Goal: Task Accomplishment & Management: Manage account settings

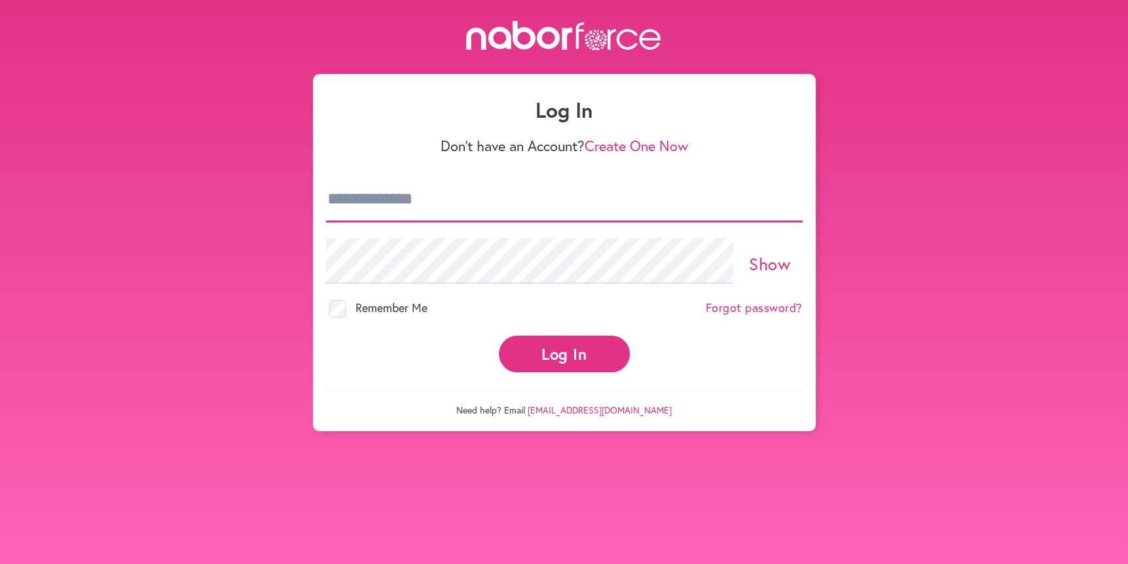
click at [368, 198] on input "email" at bounding box center [564, 200] width 476 height 46
type input "**********"
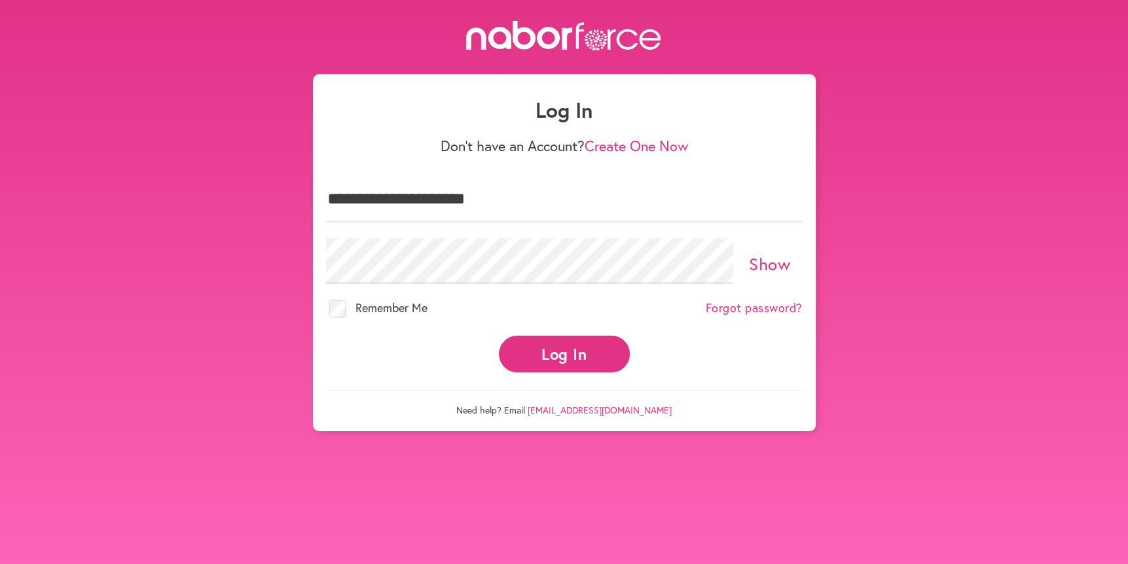
click at [775, 253] on link "Show" at bounding box center [769, 264] width 41 height 22
click at [568, 345] on button "Log In" at bounding box center [564, 354] width 131 height 36
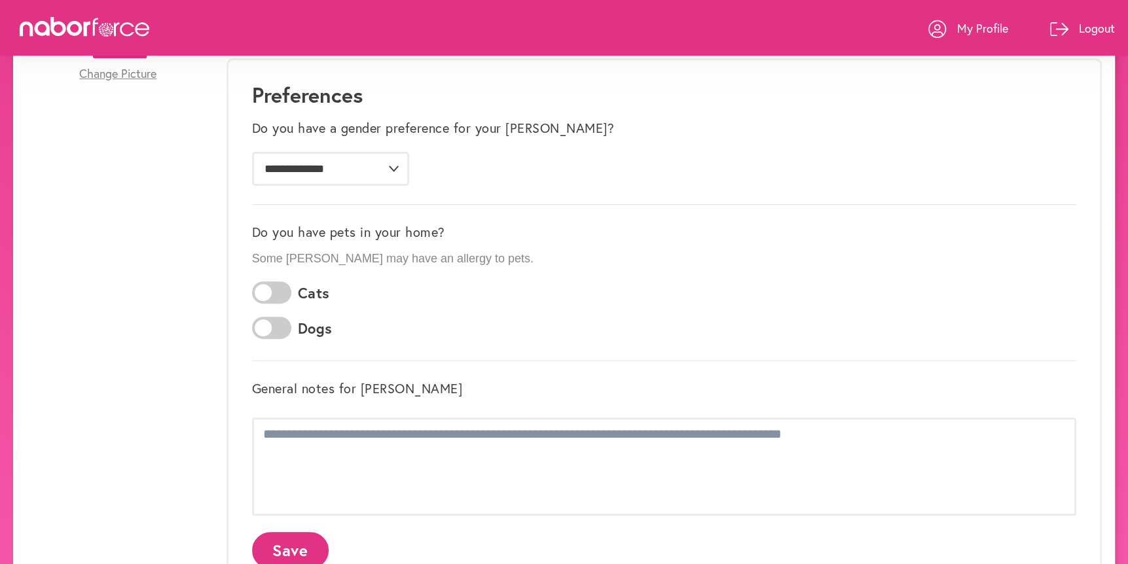
scroll to position [262, 0]
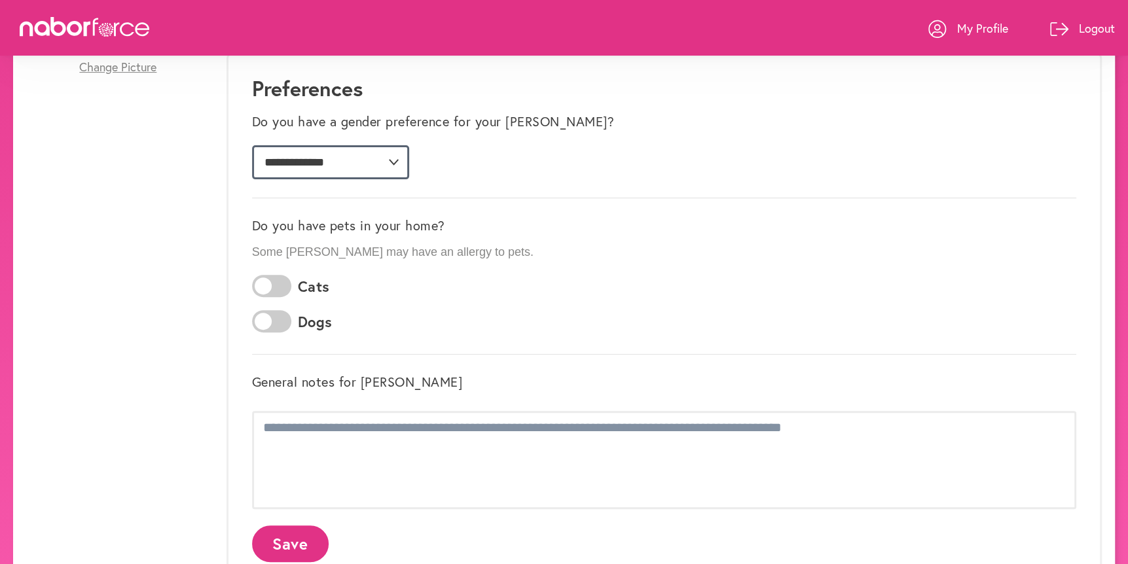
click at [393, 159] on select "**********" at bounding box center [330, 162] width 157 height 34
click at [252, 145] on select "**********" at bounding box center [330, 162] width 157 height 34
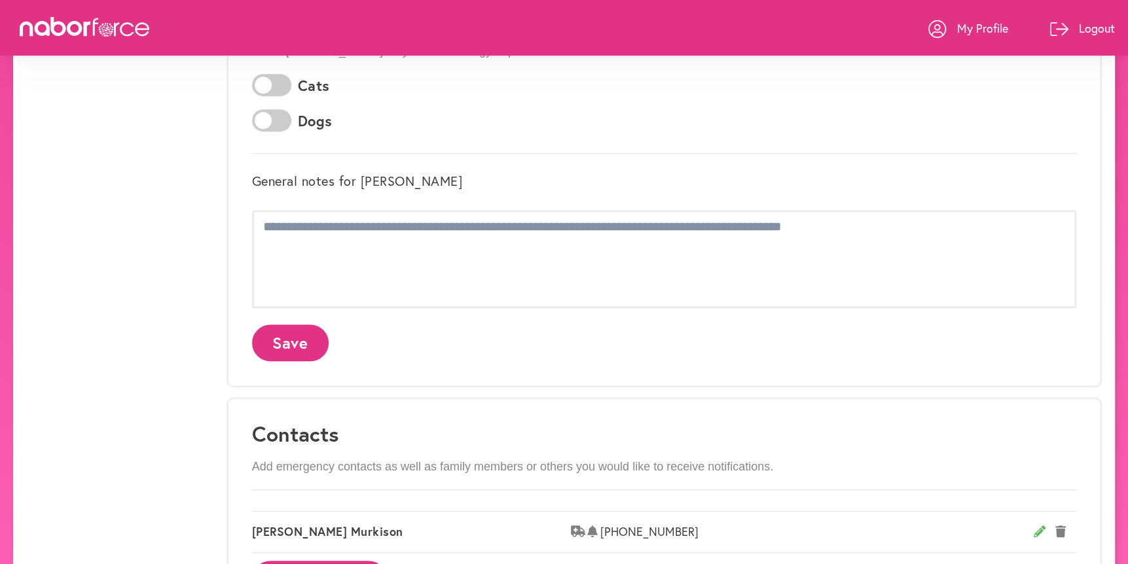
scroll to position [524, 0]
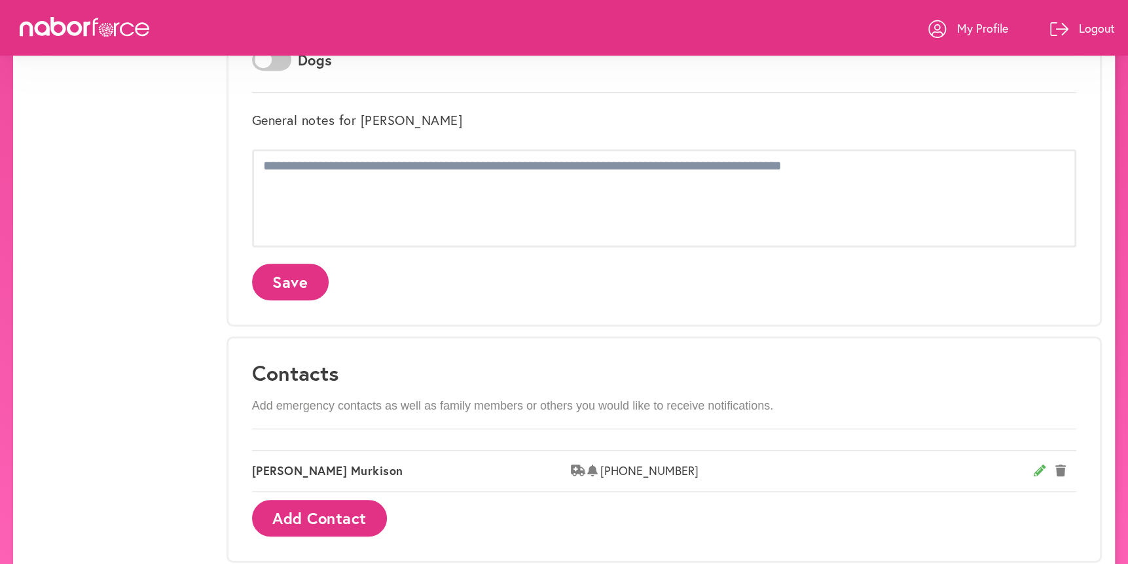
click at [281, 277] on button "Save" at bounding box center [290, 282] width 77 height 36
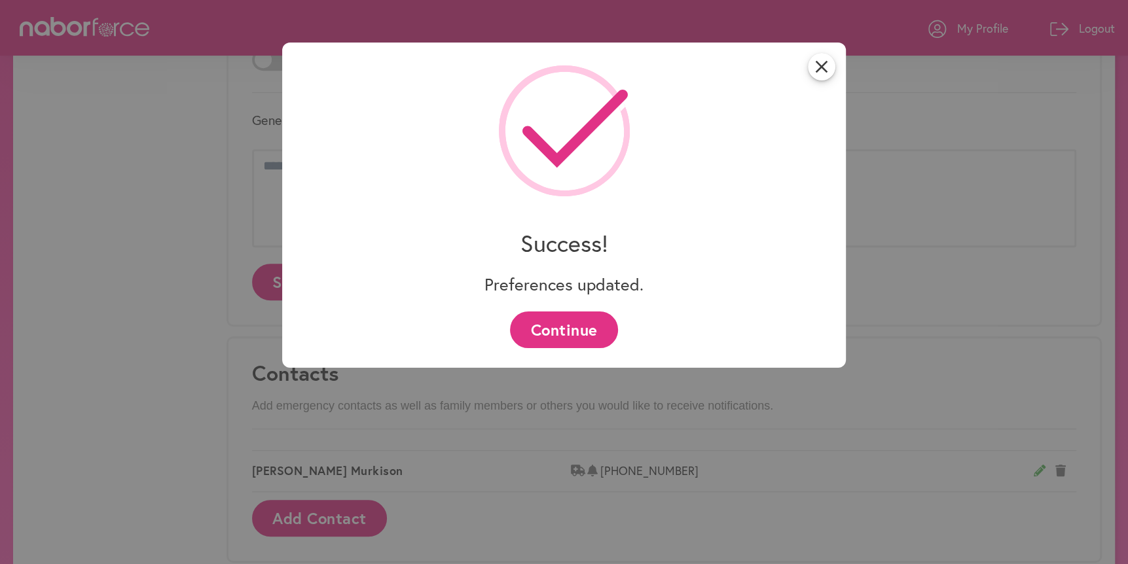
scroll to position [0, 0]
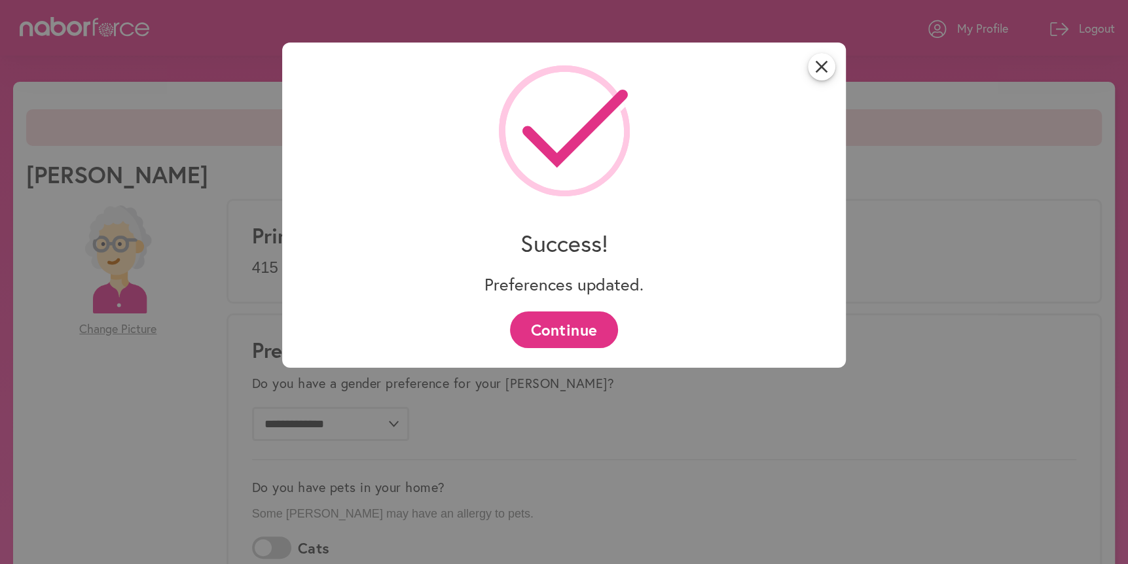
click at [573, 328] on button "Continue" at bounding box center [564, 330] width 108 height 36
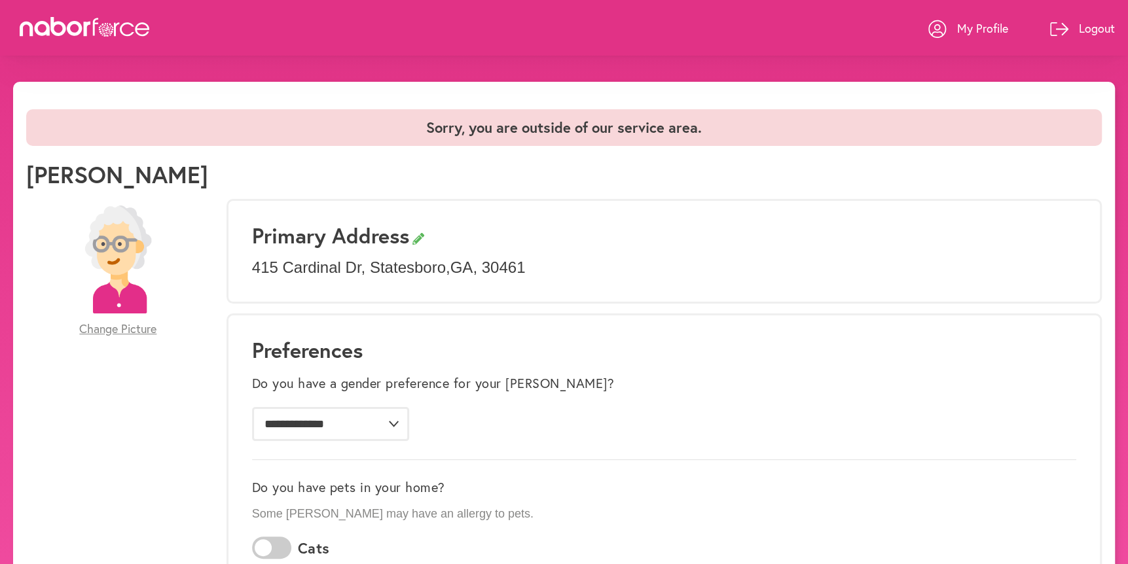
click at [990, 29] on p "My Profile" at bounding box center [982, 28] width 51 height 16
click at [980, 25] on p "My Profile" at bounding box center [982, 28] width 51 height 16
click at [941, 21] on icon at bounding box center [937, 29] width 18 height 18
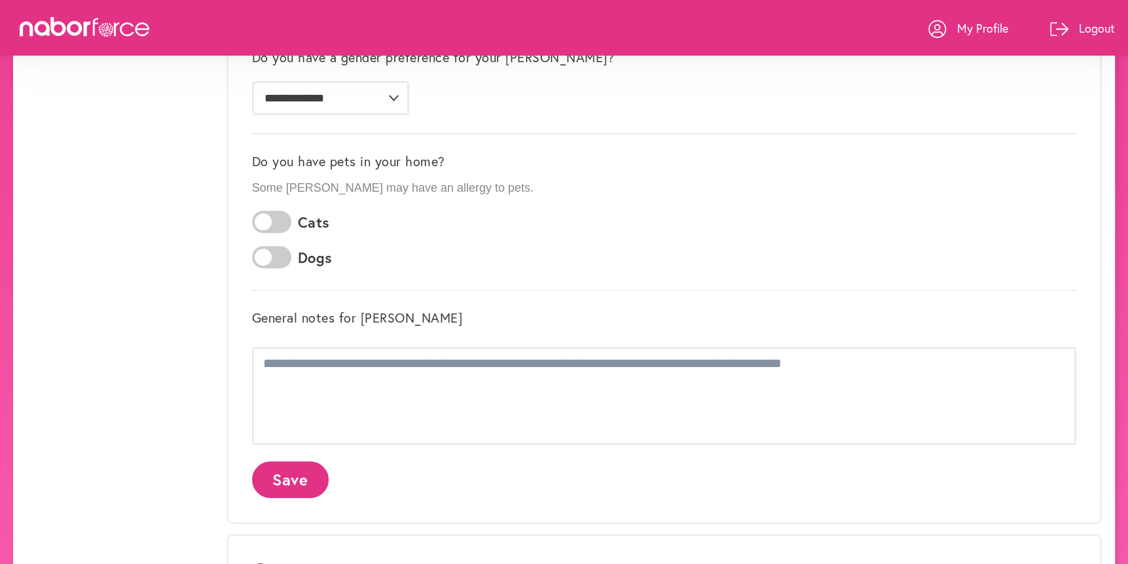
scroll to position [327, 0]
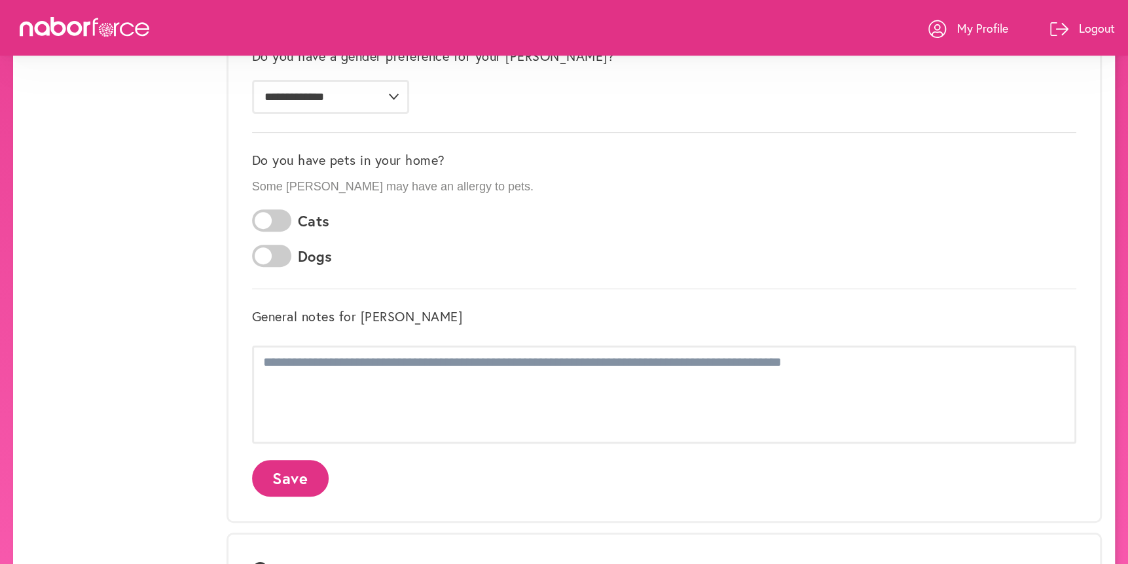
click at [293, 475] on button "Save" at bounding box center [290, 478] width 77 height 36
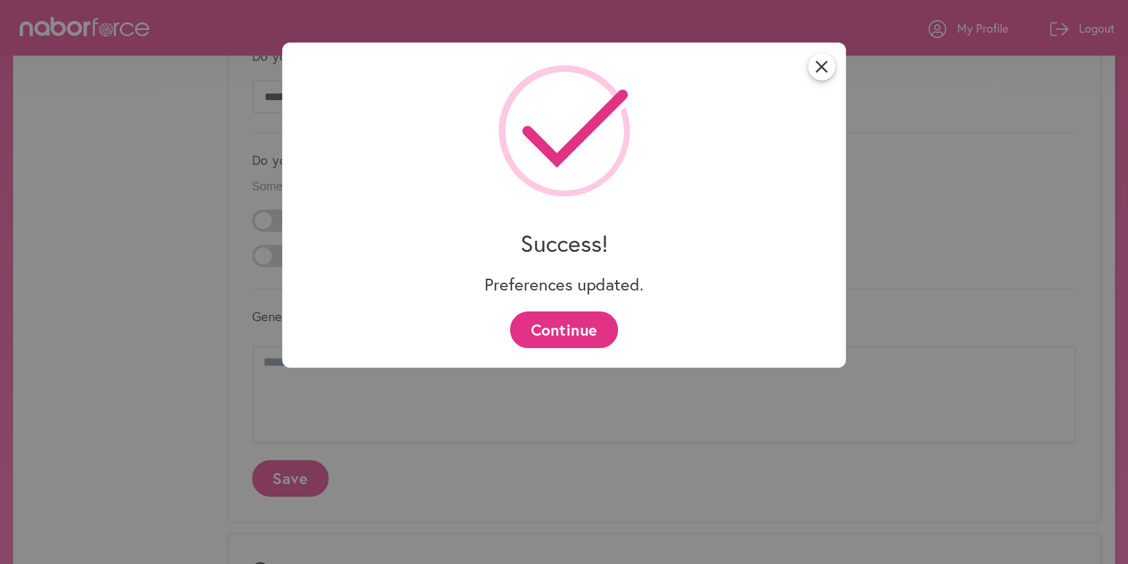
scroll to position [0, 0]
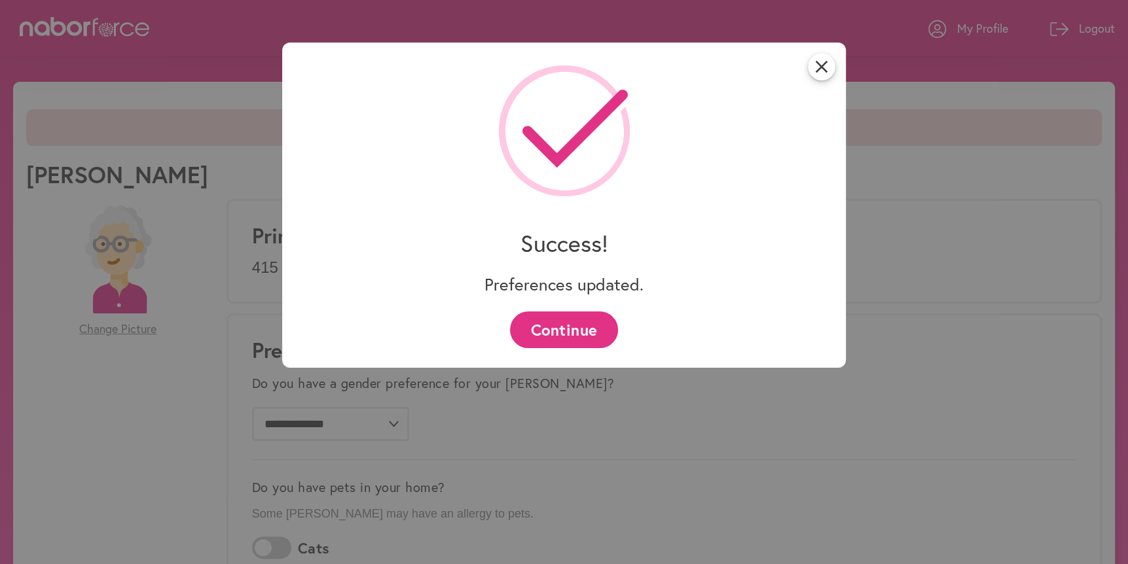
click at [569, 331] on button "Continue" at bounding box center [564, 330] width 108 height 36
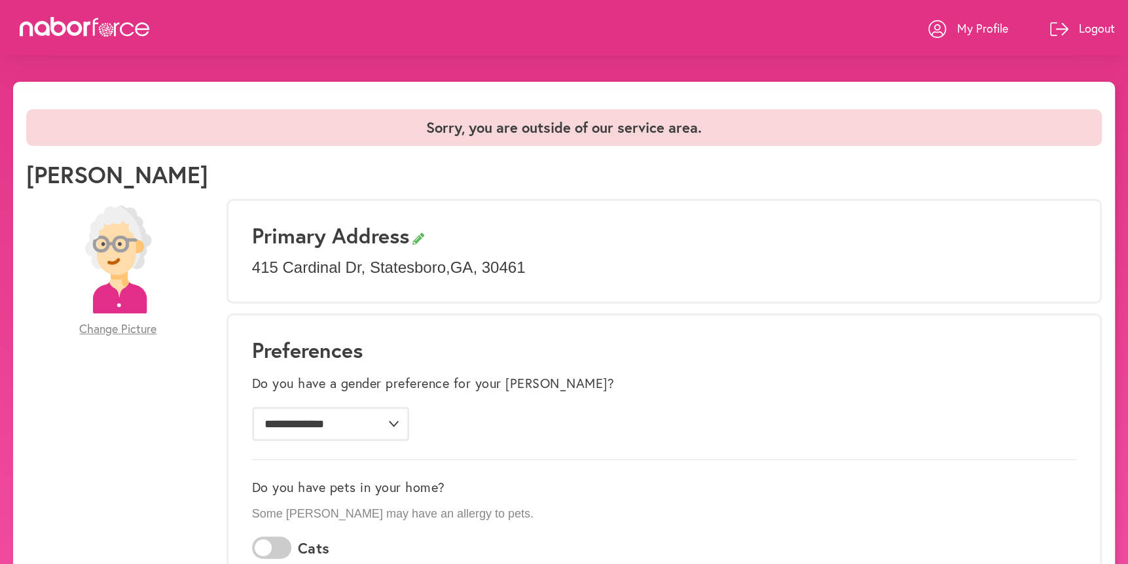
drag, startPoint x: 933, startPoint y: 25, endPoint x: 940, endPoint y: 25, distance: 7.2
click at [933, 25] on icon at bounding box center [937, 29] width 18 height 18
click at [976, 22] on p "My Profile" at bounding box center [982, 28] width 51 height 16
click at [974, 24] on p "My Profile" at bounding box center [982, 28] width 51 height 16
click at [70, 24] on icon at bounding box center [75, 28] width 16 height 15
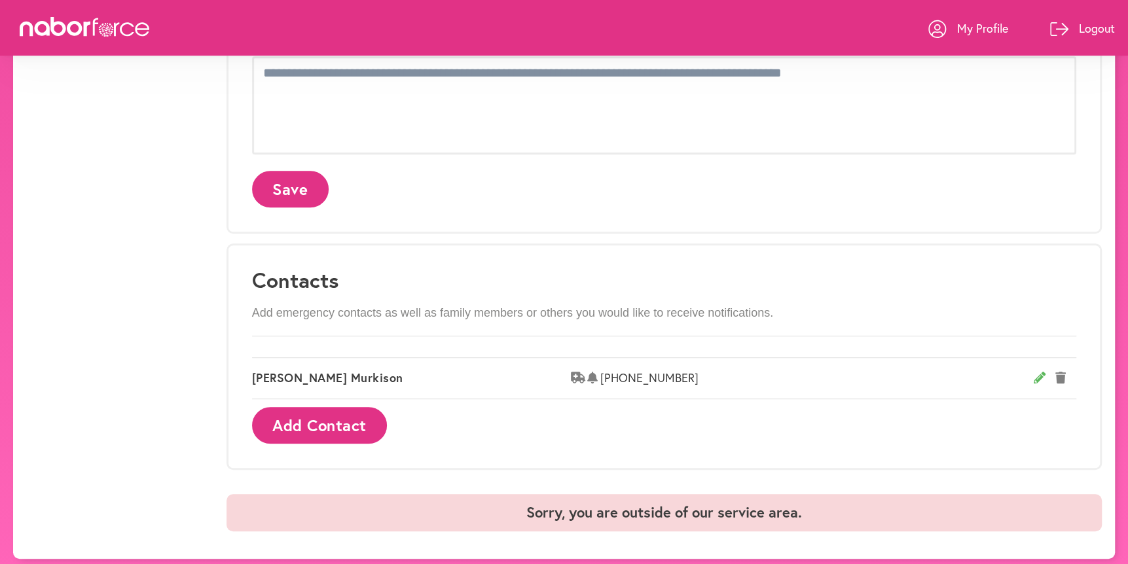
scroll to position [622, 0]
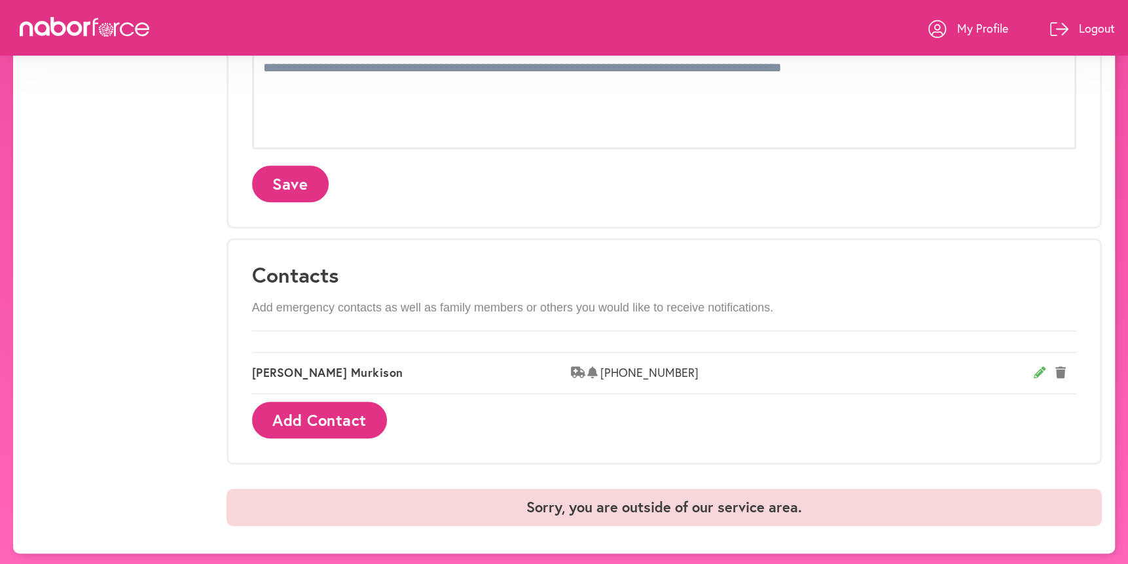
click at [1039, 368] on icon at bounding box center [1039, 373] width 12 height 12
select select "********"
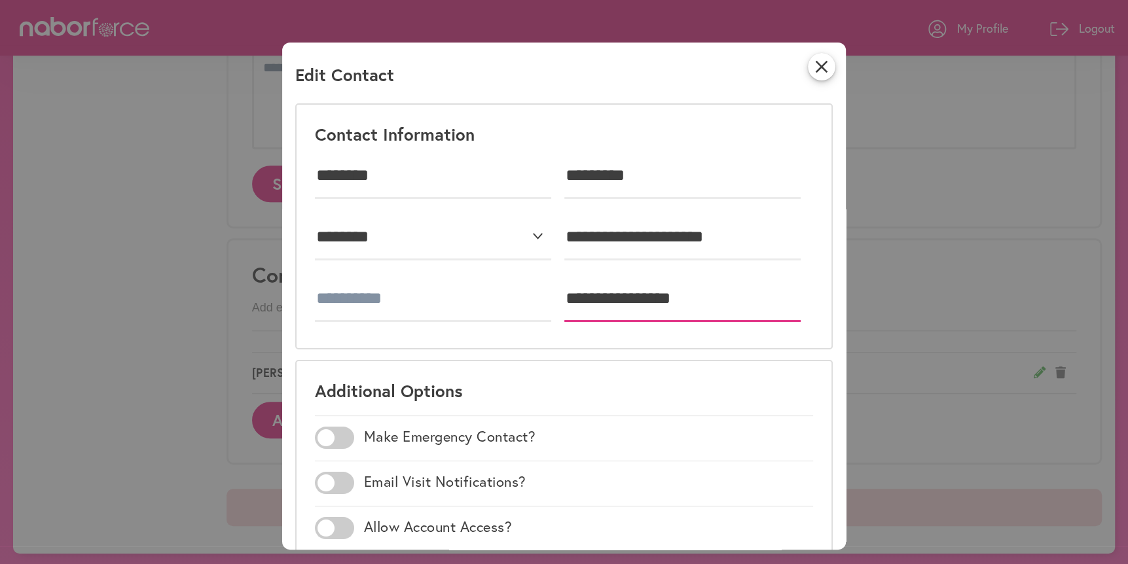
click at [624, 297] on input "**********" at bounding box center [682, 299] width 237 height 46
type input "**"
type input "**********"
drag, startPoint x: 628, startPoint y: 482, endPoint x: 634, endPoint y: 476, distance: 8.3
click at [628, 482] on div "Email Visit Notifications?" at bounding box center [564, 484] width 499 height 24
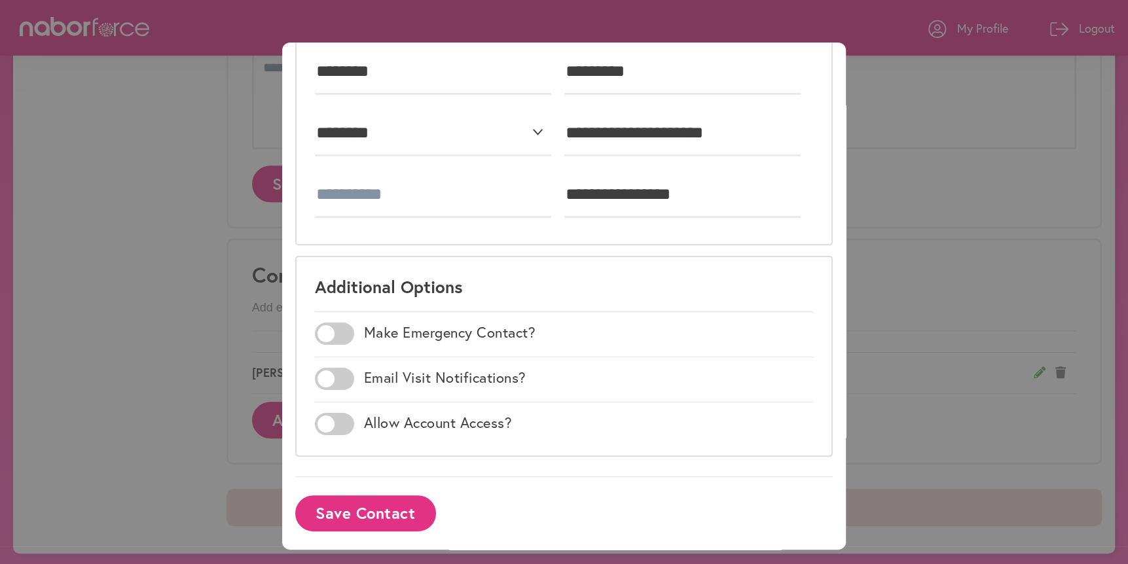
scroll to position [105, 0]
click at [364, 508] on button "Save Contact" at bounding box center [365, 512] width 141 height 36
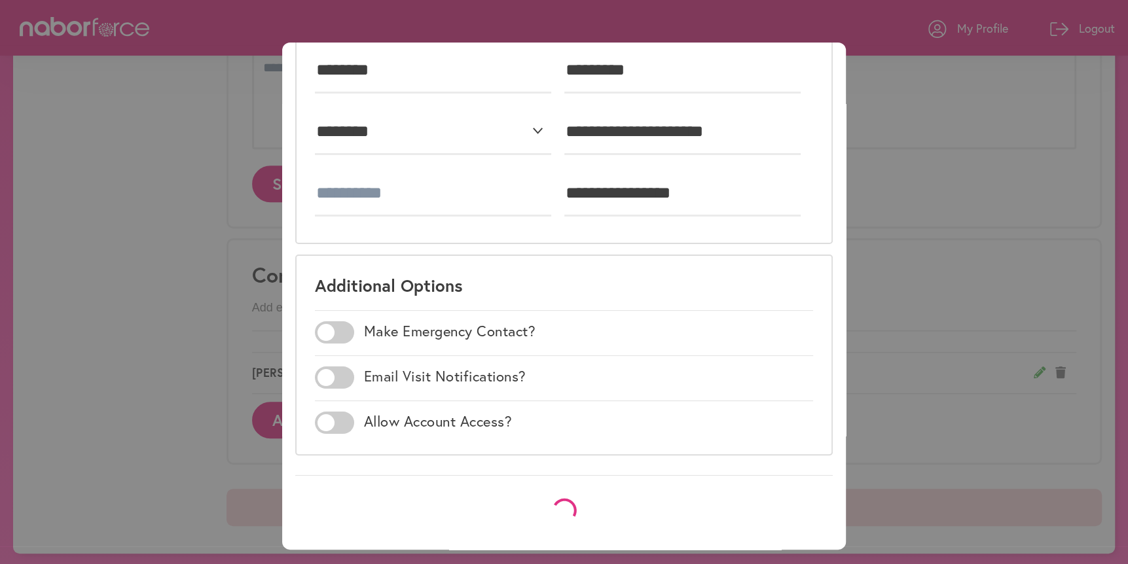
scroll to position [0, 0]
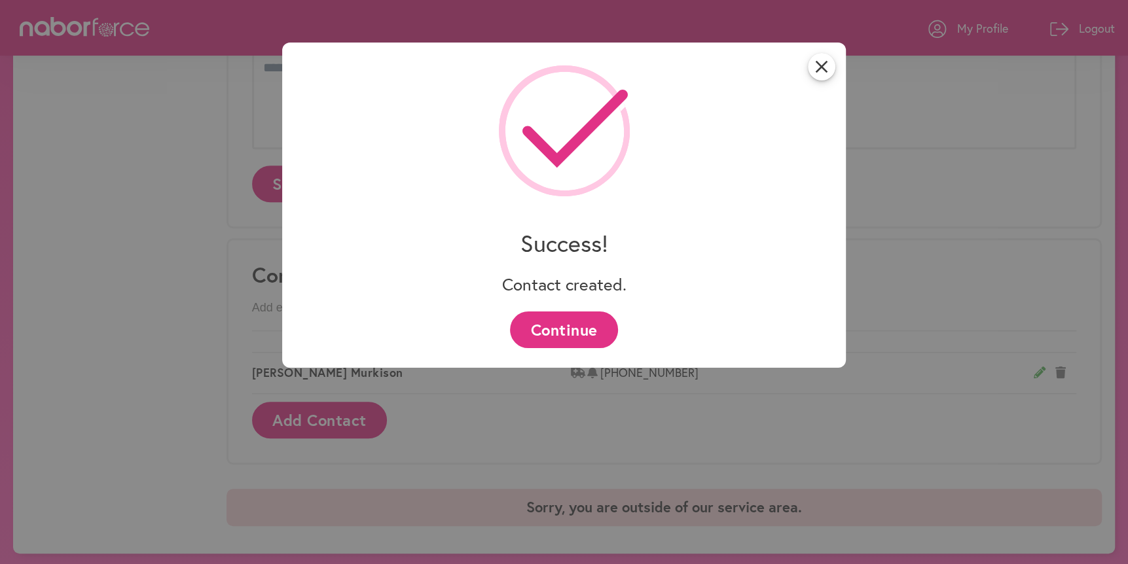
click at [572, 329] on button "Continue" at bounding box center [564, 330] width 108 height 36
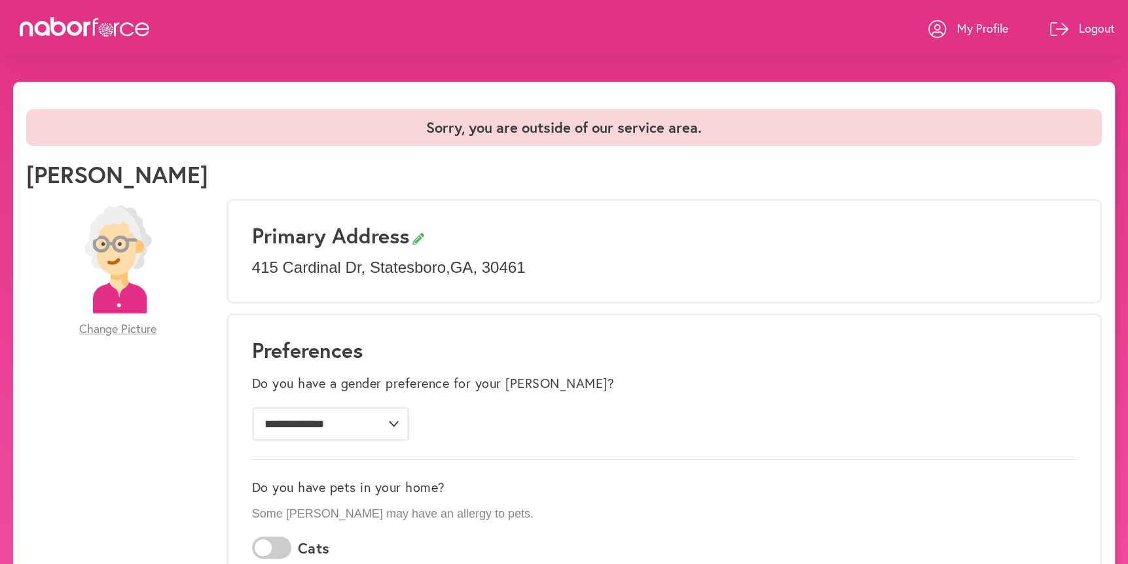
click at [964, 23] on p "My Profile" at bounding box center [982, 28] width 51 height 16
click at [939, 24] on icon at bounding box center [937, 29] width 18 height 18
click at [112, 282] on img at bounding box center [118, 260] width 108 height 108
click at [96, 28] on icon at bounding box center [85, 27] width 131 height 20
click at [942, 23] on icon at bounding box center [937, 29] width 18 height 18
